Goal: Task Accomplishment & Management: Use online tool/utility

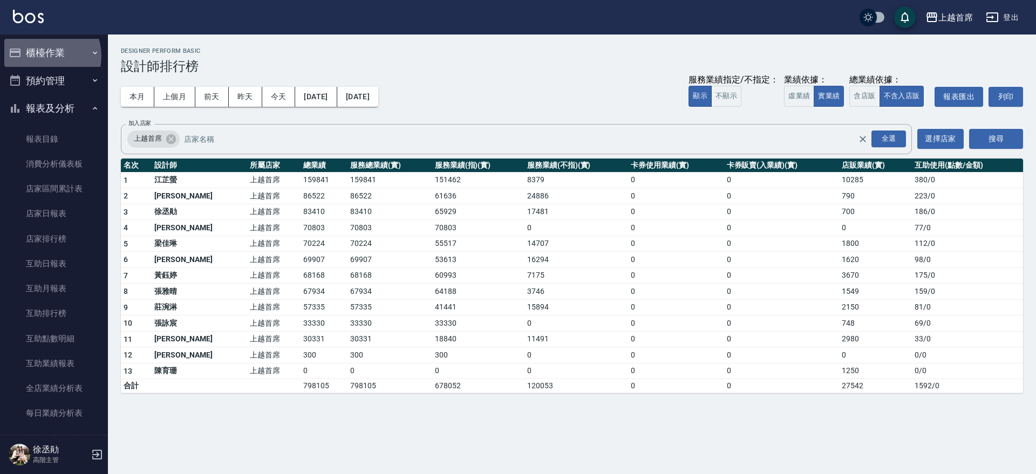
drag, startPoint x: 42, startPoint y: 56, endPoint x: 67, endPoint y: 80, distance: 35.1
click at [43, 56] on button "櫃檯作業" at bounding box center [53, 53] width 99 height 28
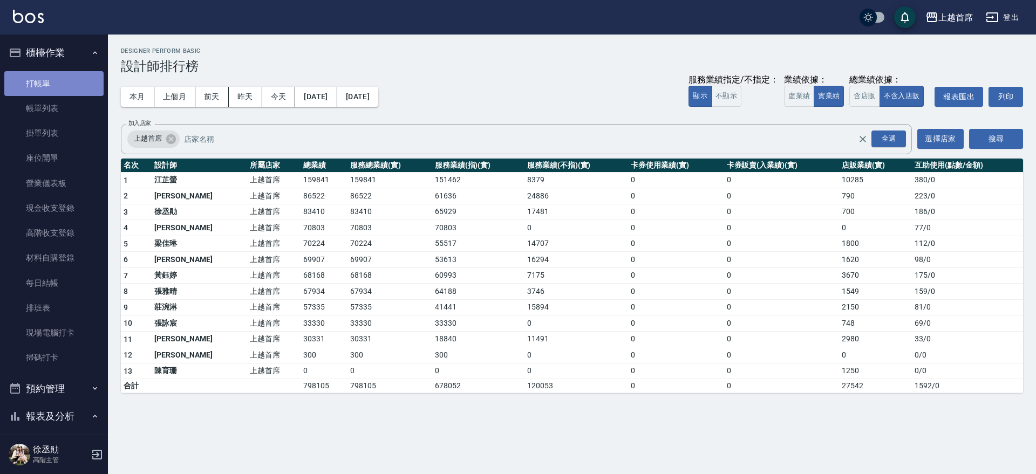
drag, startPoint x: 56, startPoint y: 86, endPoint x: 62, endPoint y: 90, distance: 7.0
click at [55, 85] on link "打帳單" at bounding box center [53, 83] width 99 height 25
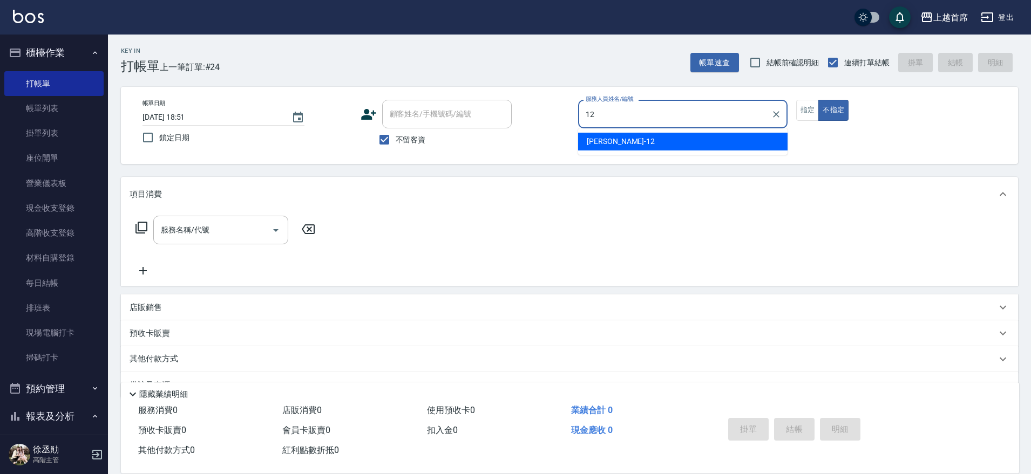
type input "[PERSON_NAME]-12"
type button "false"
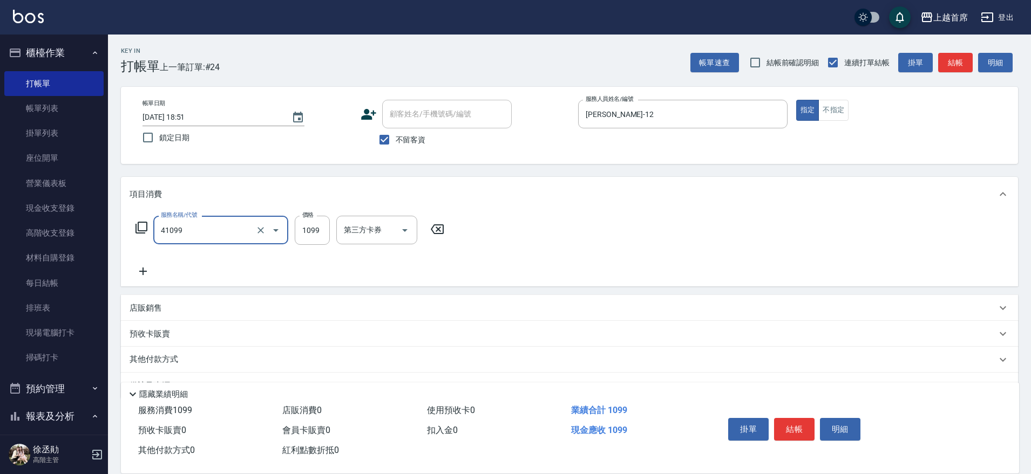
type input "加長染髮(41099)"
type input "1199"
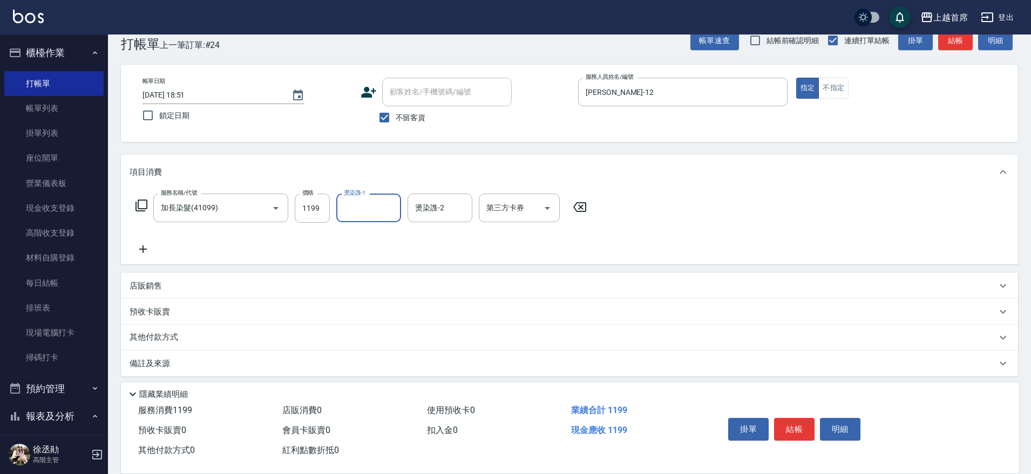
scroll to position [28, 0]
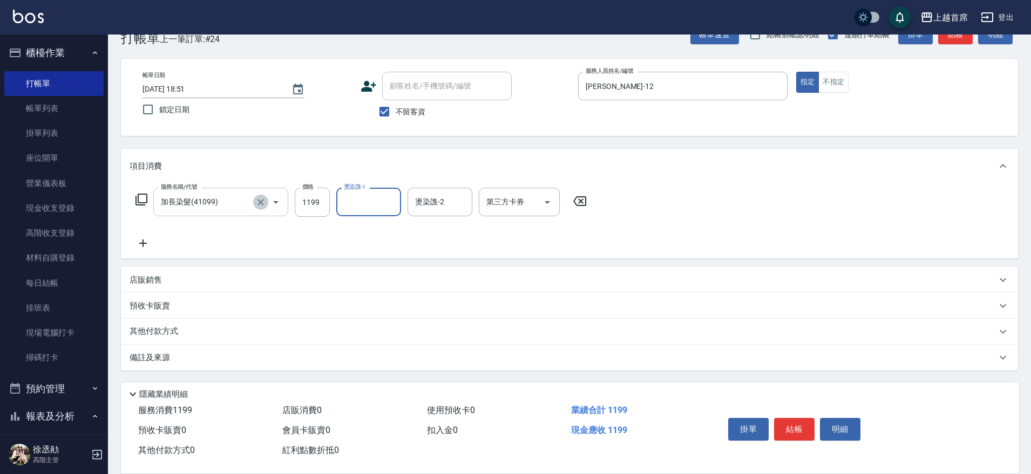
click at [254, 200] on button "Clear" at bounding box center [260, 202] width 15 height 15
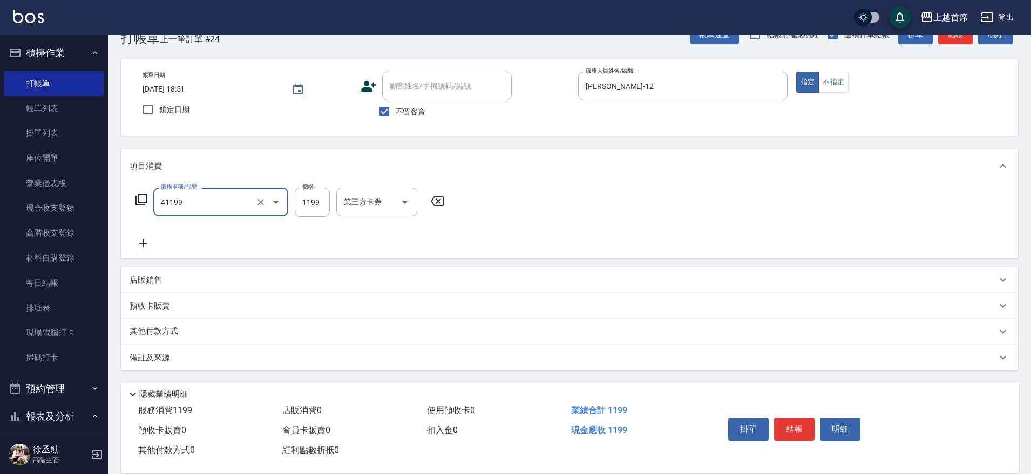
type input "長髮染髮(41199)"
type input "899"
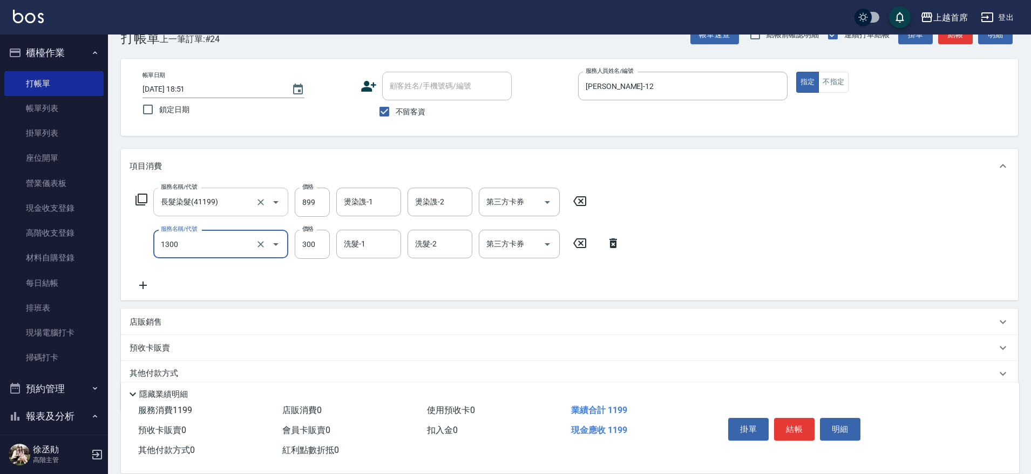
type input "洗髮(1300)"
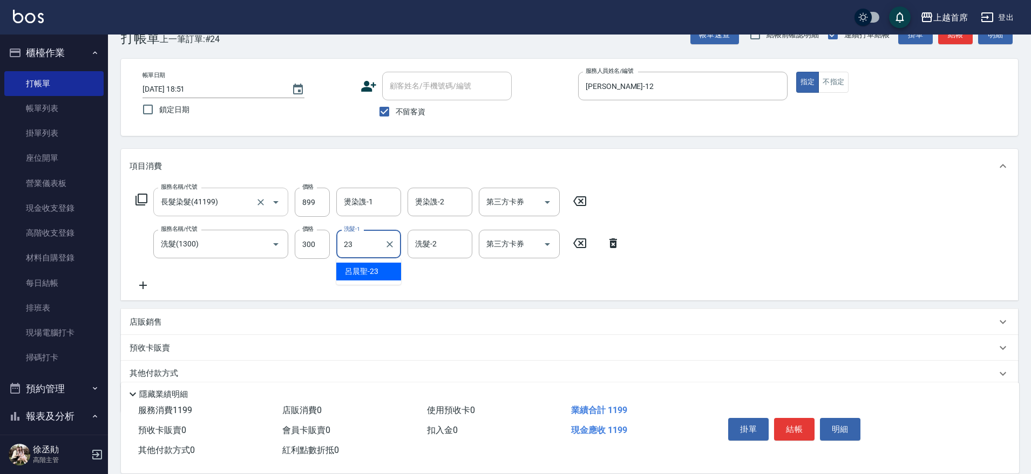
type input "[PERSON_NAME]-23"
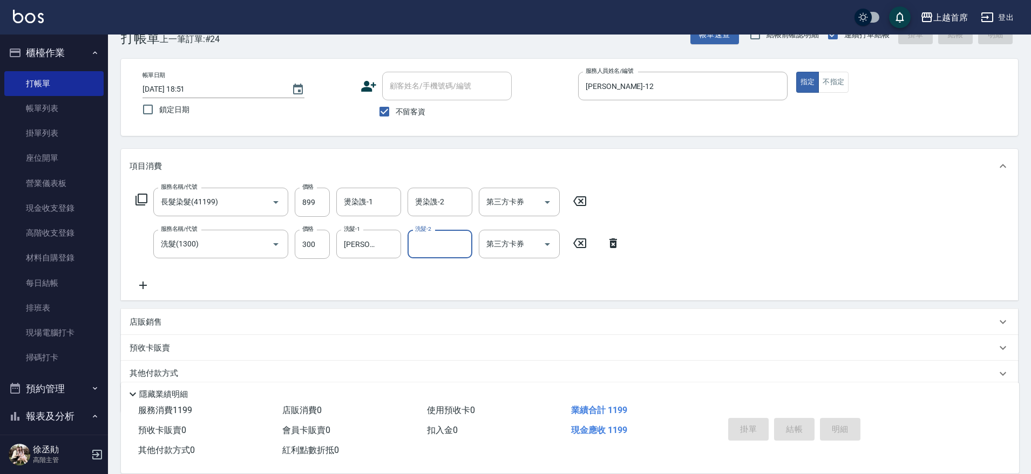
type input "[DATE] 18:52"
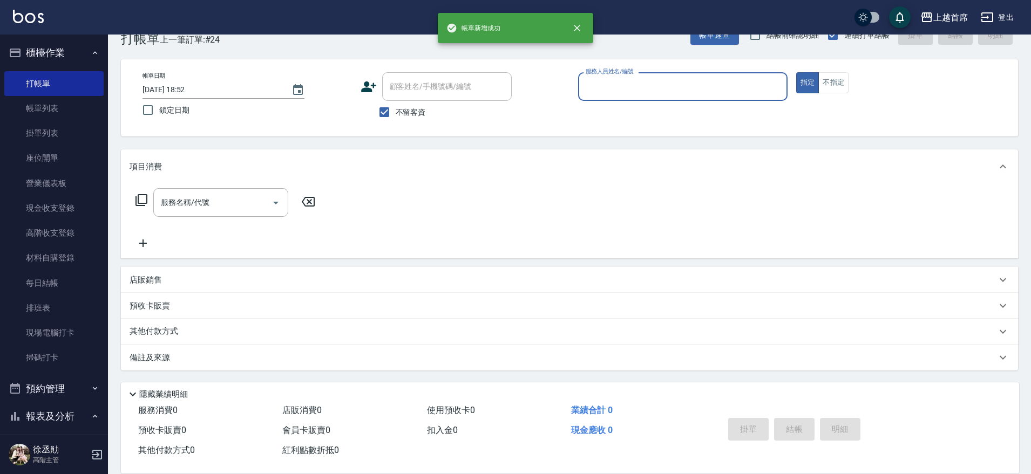
scroll to position [28, 0]
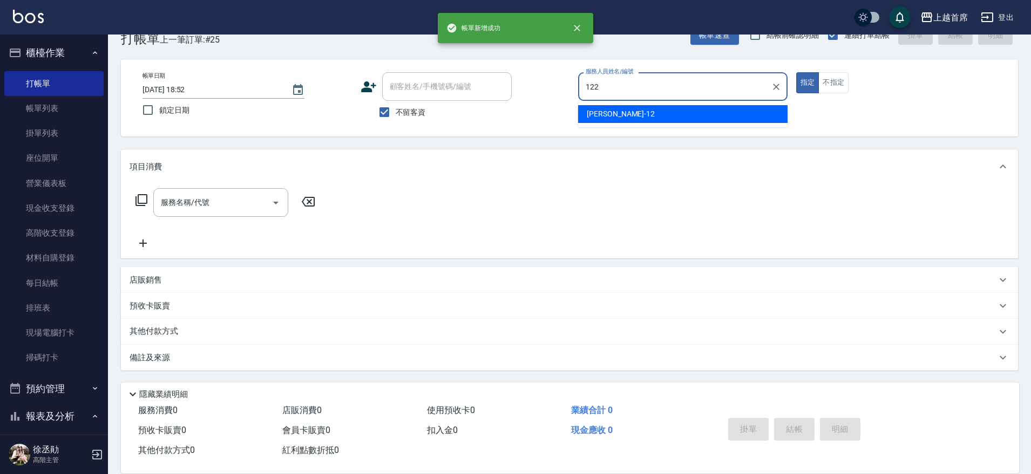
type input "122"
click at [796, 72] on button "指定" at bounding box center [807, 82] width 23 height 21
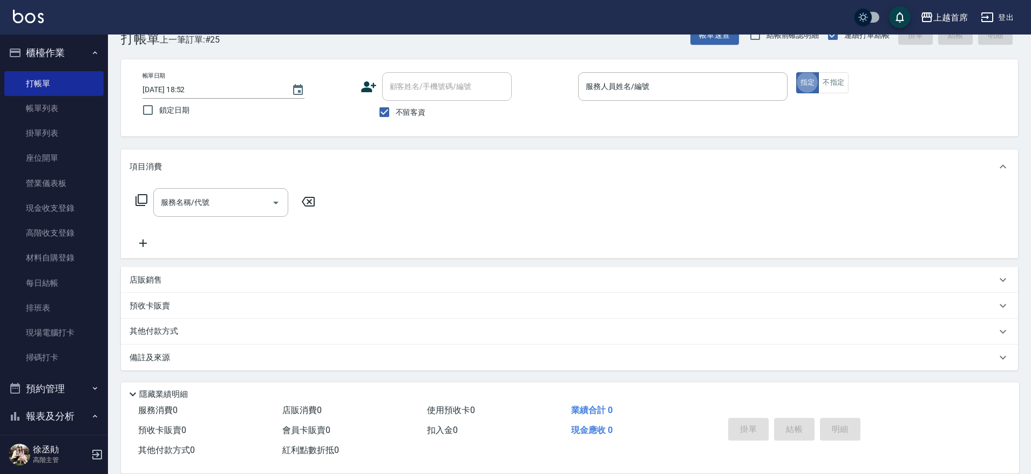
type button "true"
click at [603, 80] on div "服務人員姓名/編號 服務人員姓名/編號" at bounding box center [682, 86] width 209 height 29
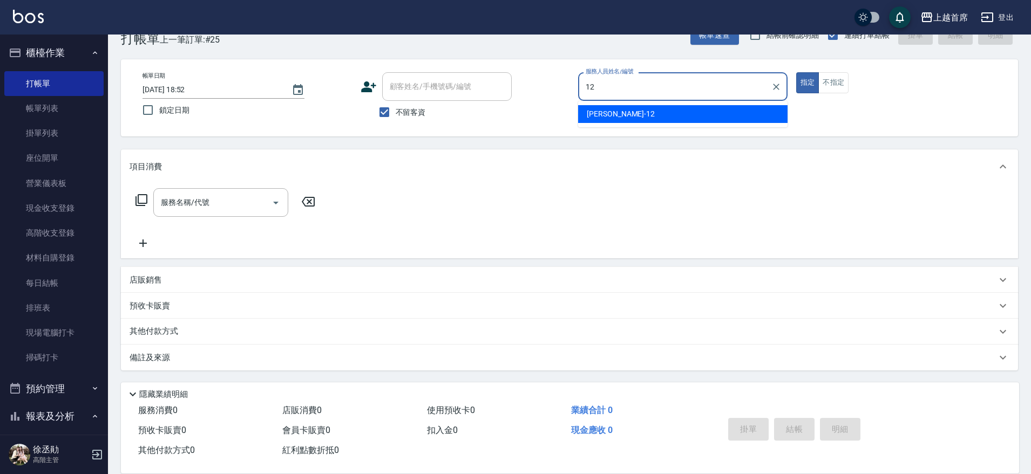
type input "[PERSON_NAME]-12"
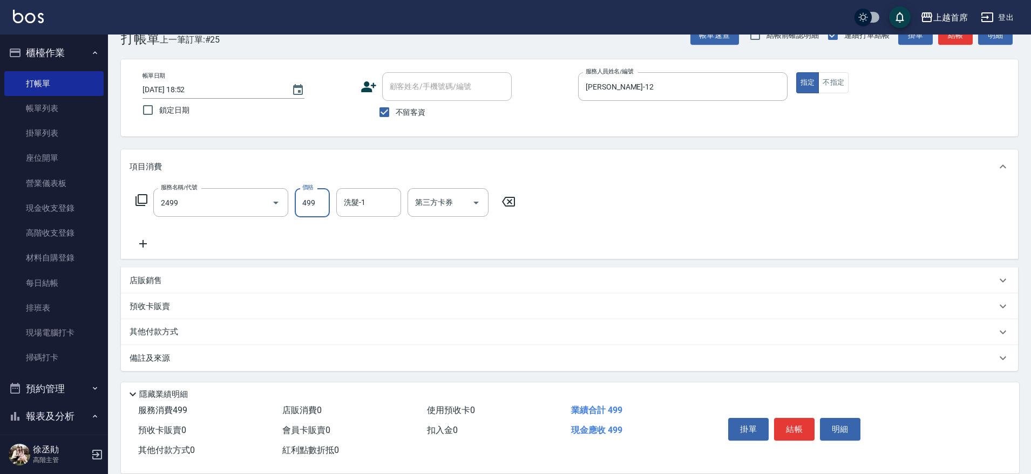
type input "499海鹽洗剪套餐(2499)"
type input "[PERSON_NAME]-23"
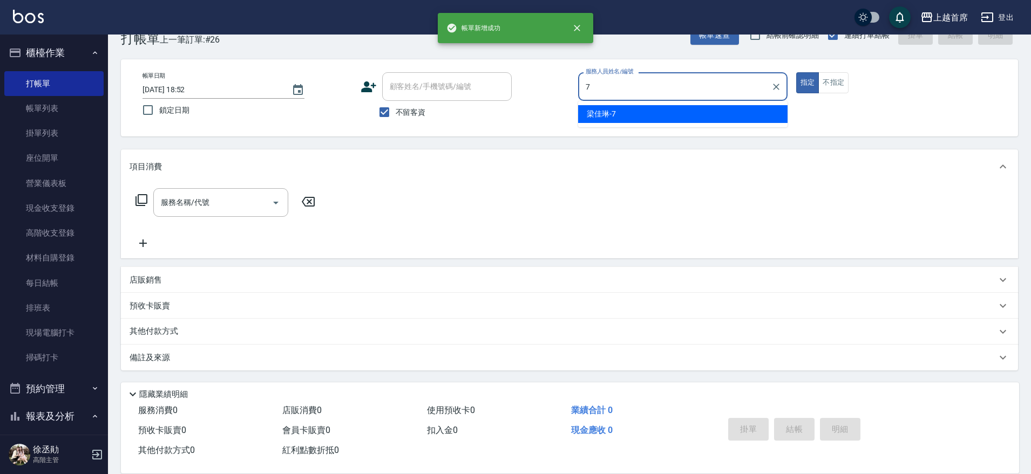
type input "[PERSON_NAME]-7"
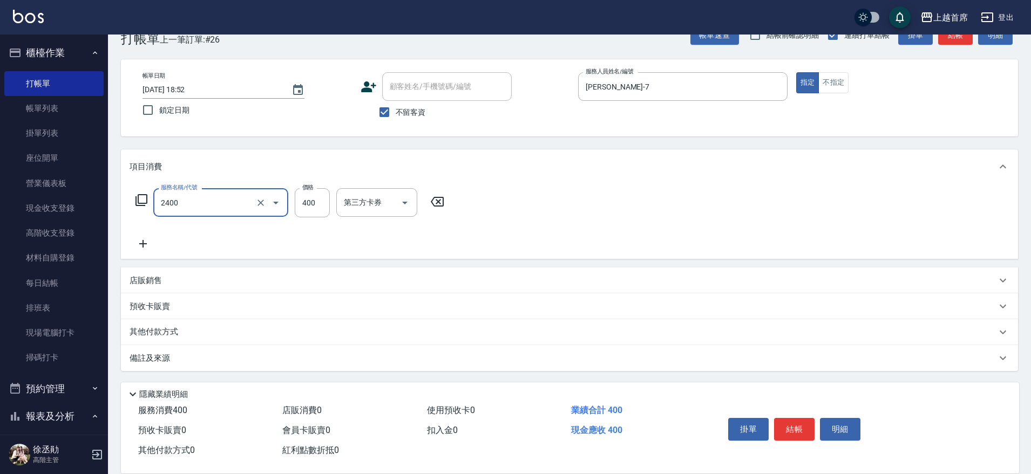
type input "指定一般洗剪400(2400)"
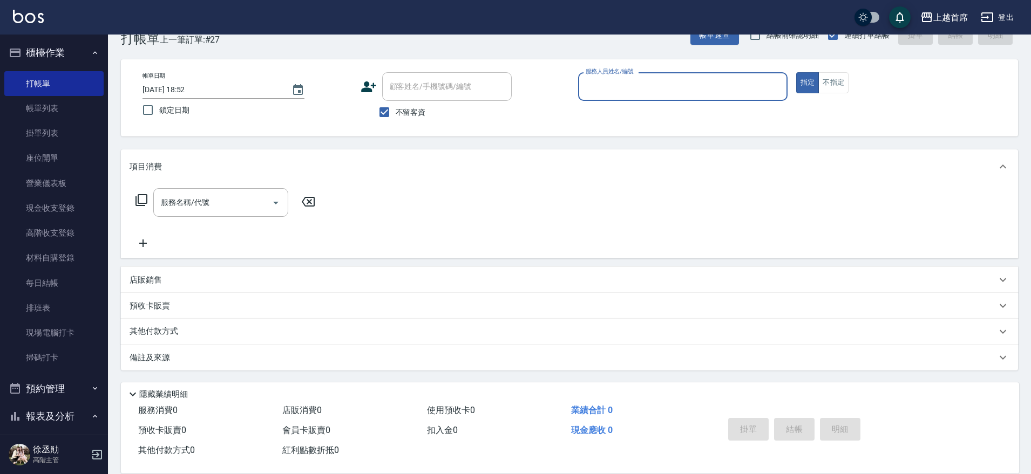
click at [257, 45] on div "Key In 打帳單 上一筆訂單:#27 帳單速查 結帳前確認明細 連續打單結帳 掛單 結帳 明細" at bounding box center [563, 26] width 910 height 39
